Goal: Find specific page/section: Find specific page/section

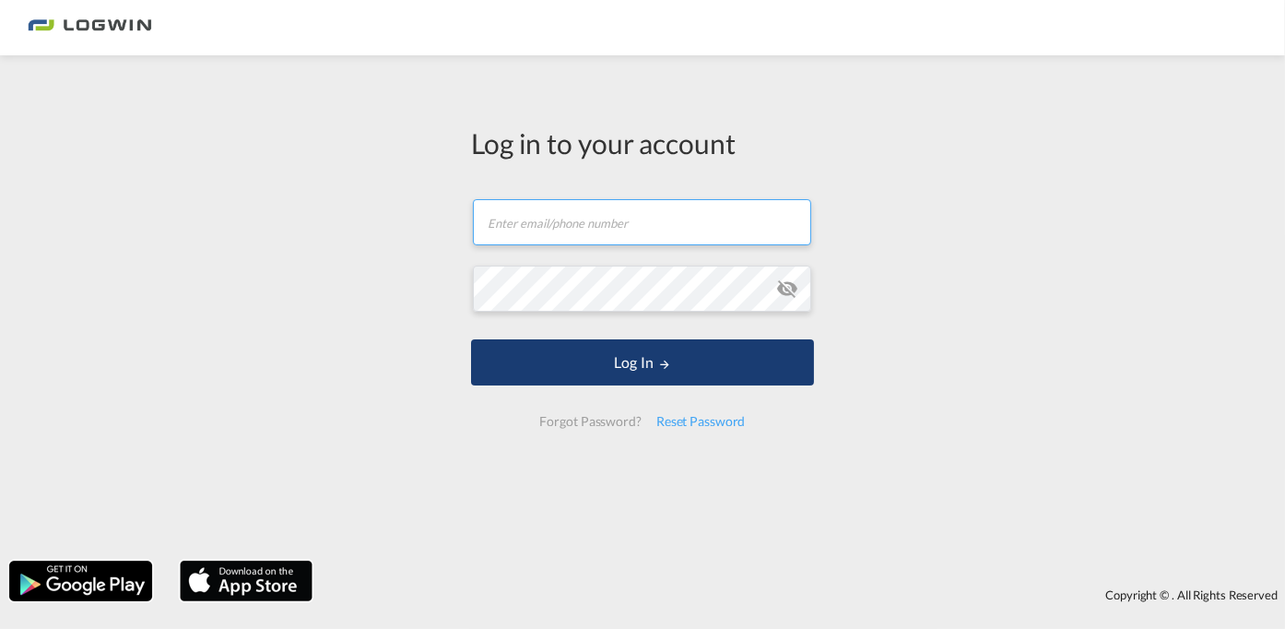
type input "[PERSON_NAME][EMAIL_ADDRESS][DOMAIN_NAME]"
click at [668, 362] on md-icon "LOGIN" at bounding box center [664, 364] width 13 height 13
